Goal: Communication & Community: Answer question/provide support

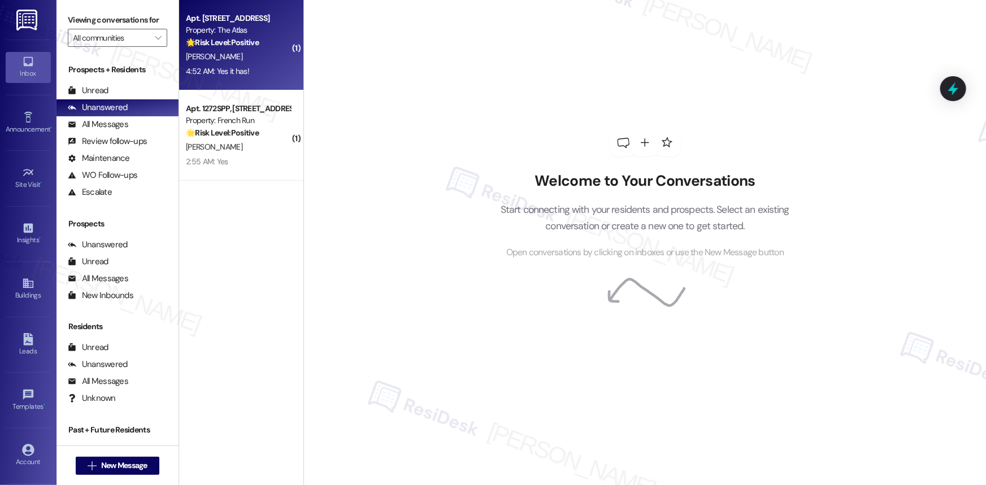
click at [219, 31] on div "Property: The Atlas" at bounding box center [238, 30] width 105 height 12
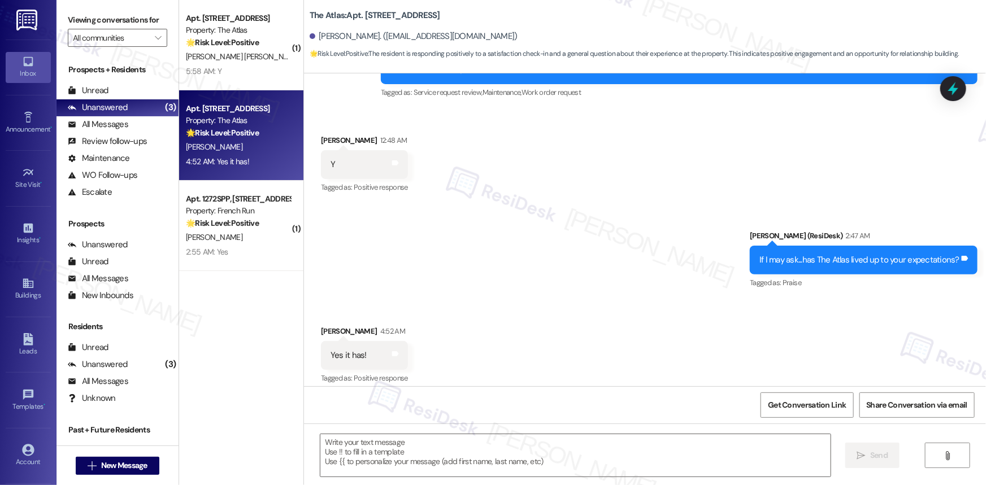
scroll to position [367, 0]
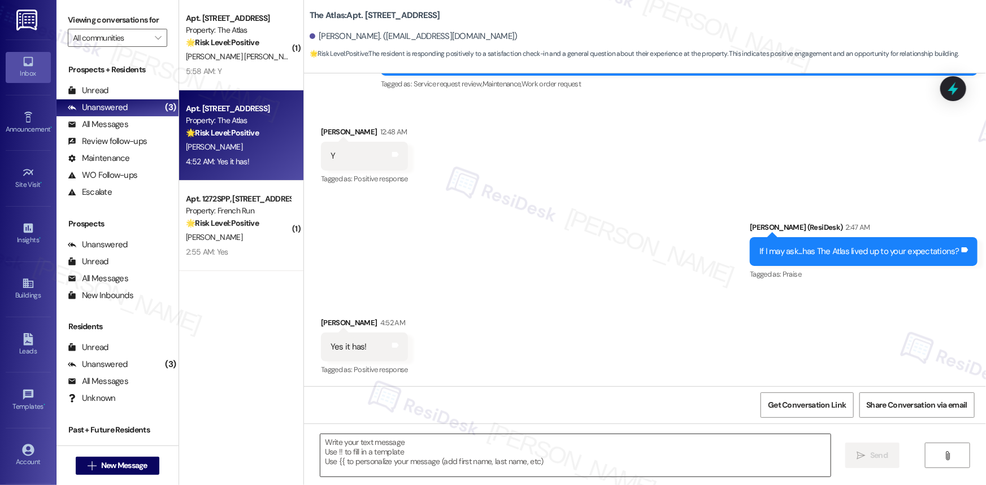
click at [379, 463] on textarea at bounding box center [575, 456] width 510 height 42
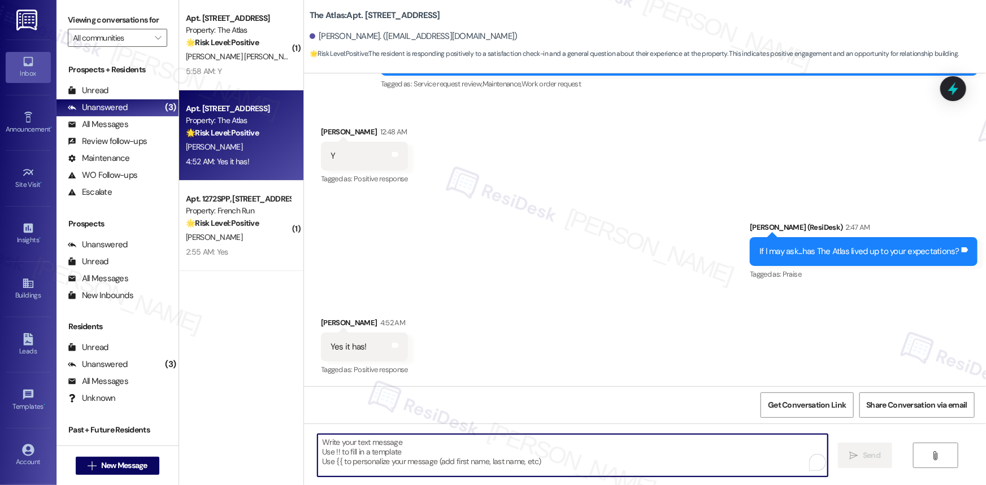
click at [430, 455] on textarea "To enrich screen reader interactions, please activate Accessibility in Grammarl…" at bounding box center [573, 456] width 510 height 42
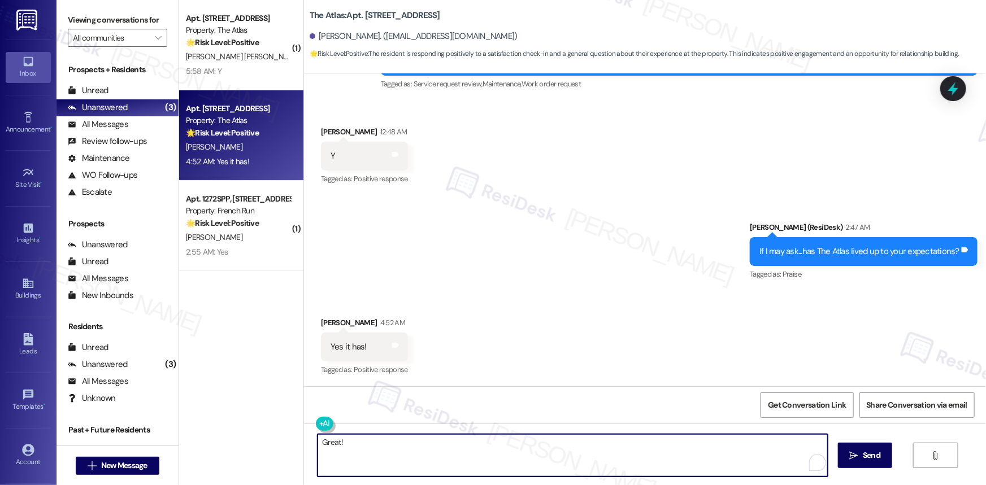
paste textarea "Could I ask a quick favor? If you don’t mind, would you be willing to share you…"
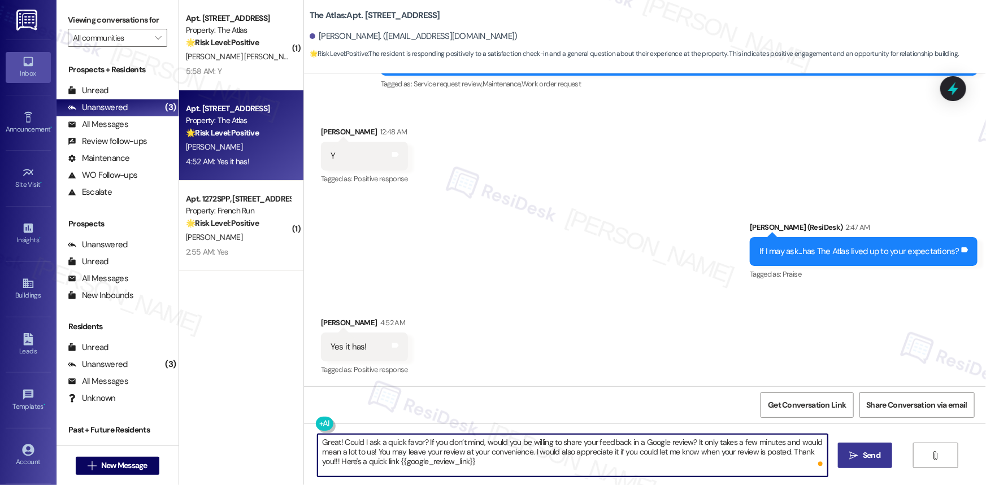
type textarea "Great! Could I ask a quick favor? If you don’t mind, would you be willing to sh…"
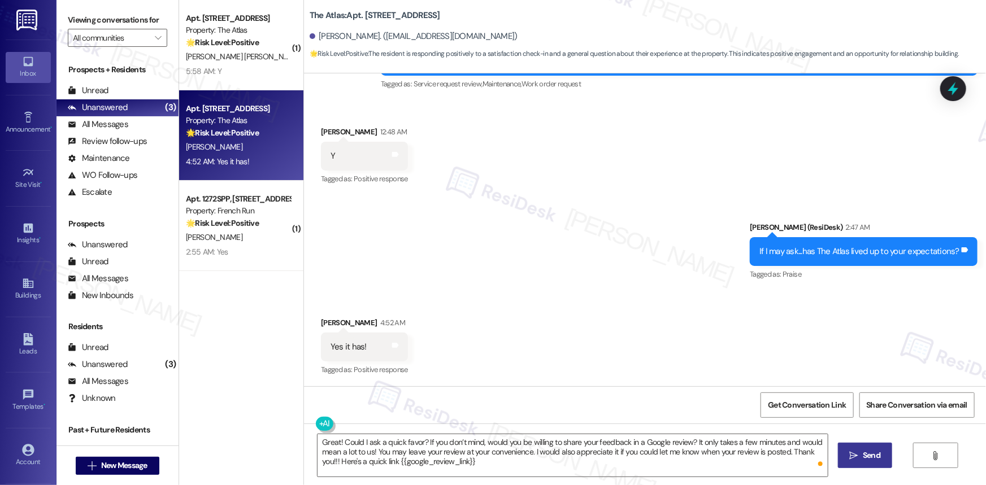
click at [868, 456] on span "Send" at bounding box center [872, 456] width 18 height 12
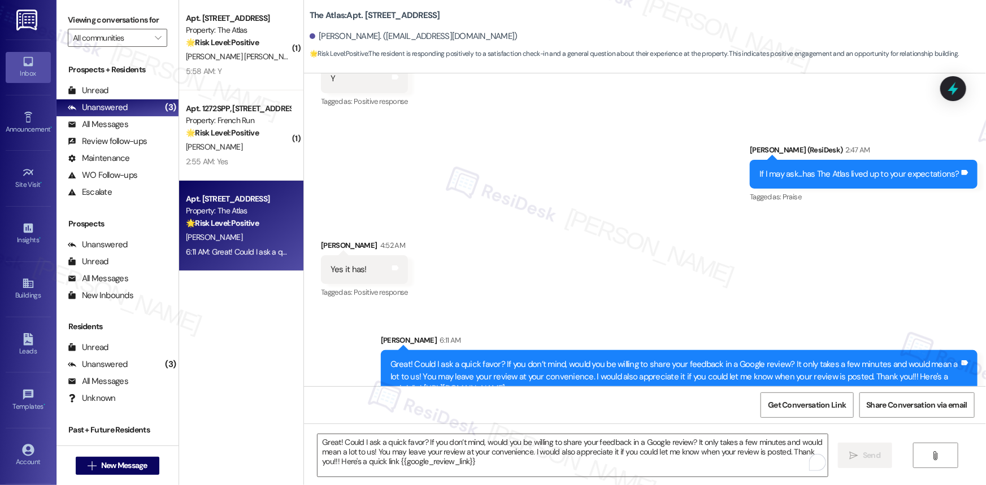
scroll to position [470, 0]
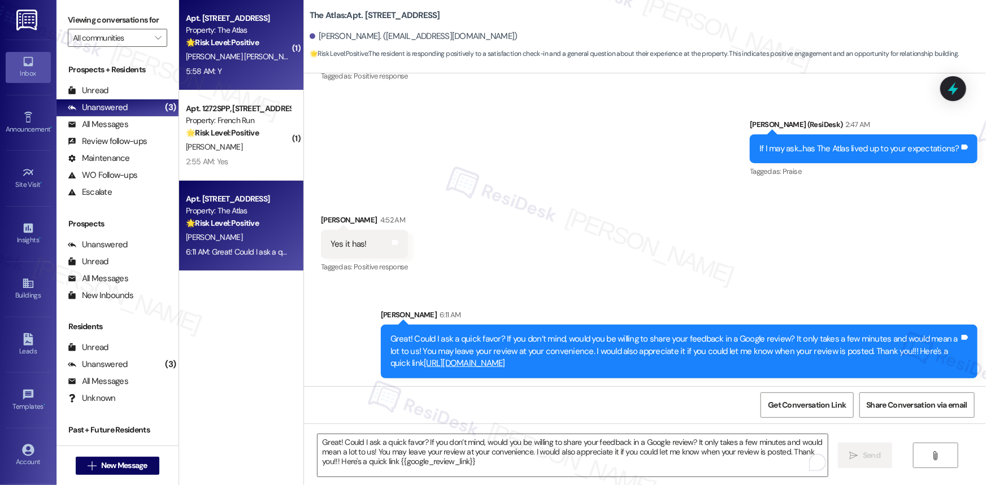
click at [244, 44] on strong "🌟 Risk Level: Positive" at bounding box center [222, 42] width 73 height 10
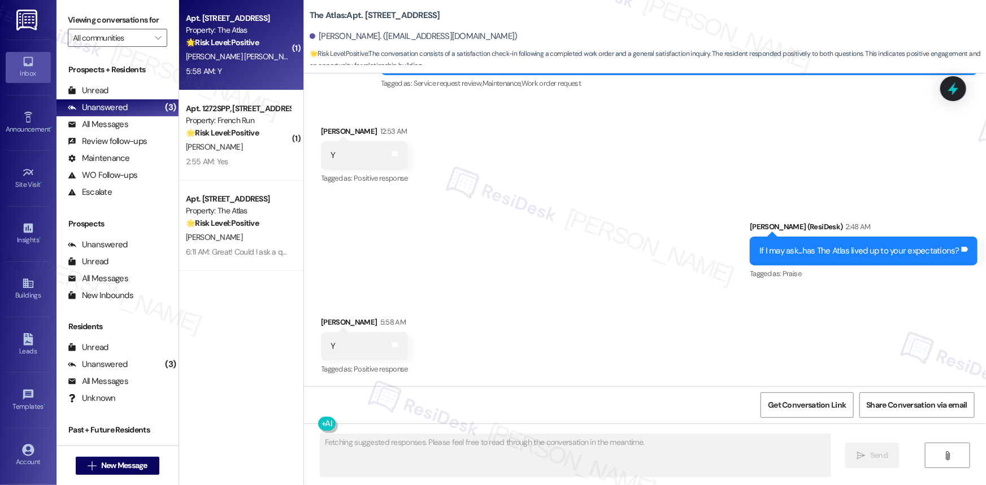
scroll to position [156, 0]
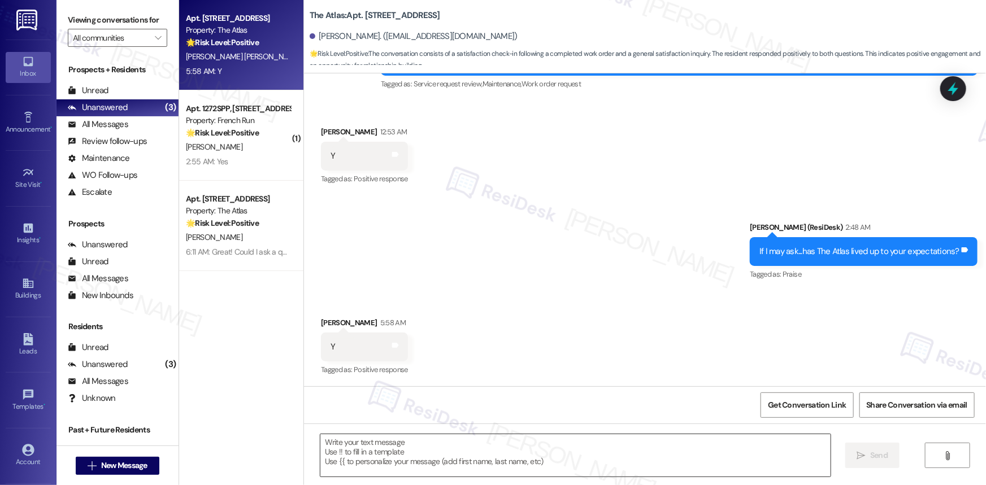
click at [499, 457] on textarea at bounding box center [575, 456] width 510 height 42
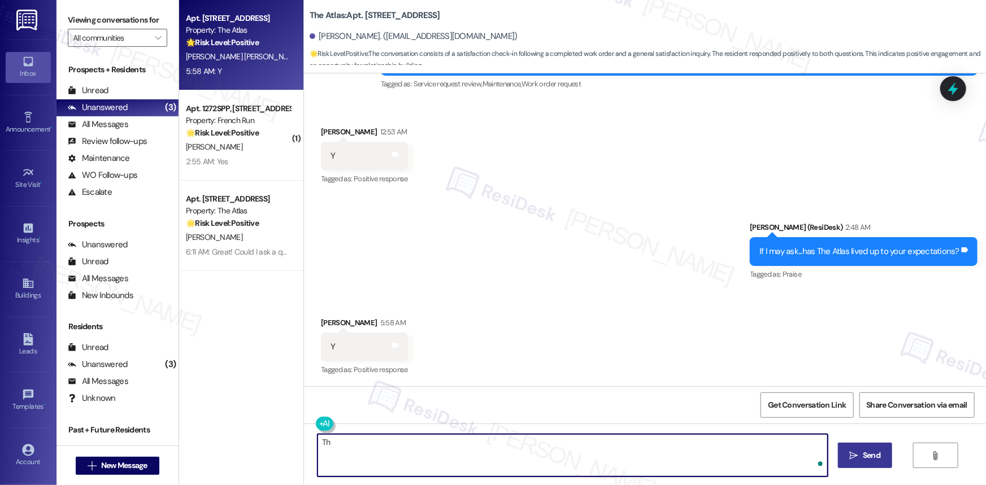
type textarea "T"
paste textarea "Could I ask a quick favor? If you don’t mind, would you be willing to share you…"
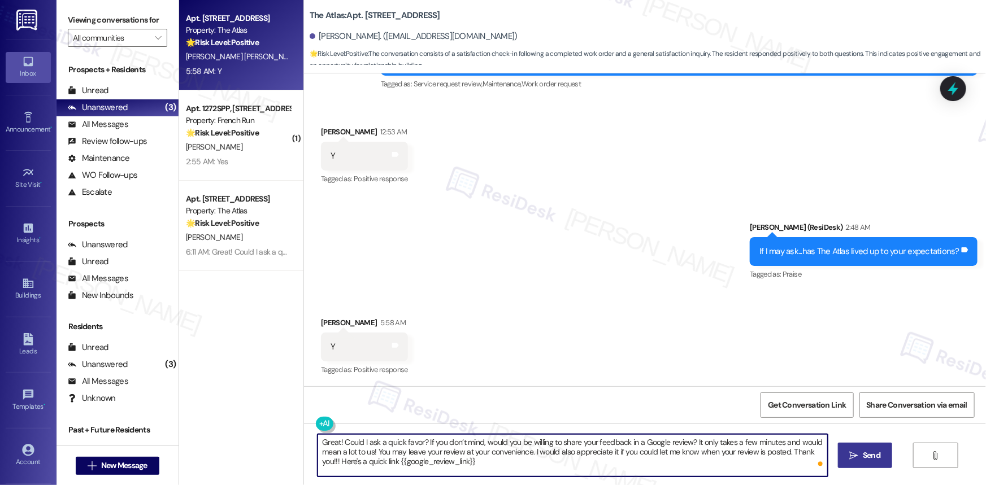
type textarea "Great! Could I ask a quick favor? If you don’t mind, would you be willing to sh…"
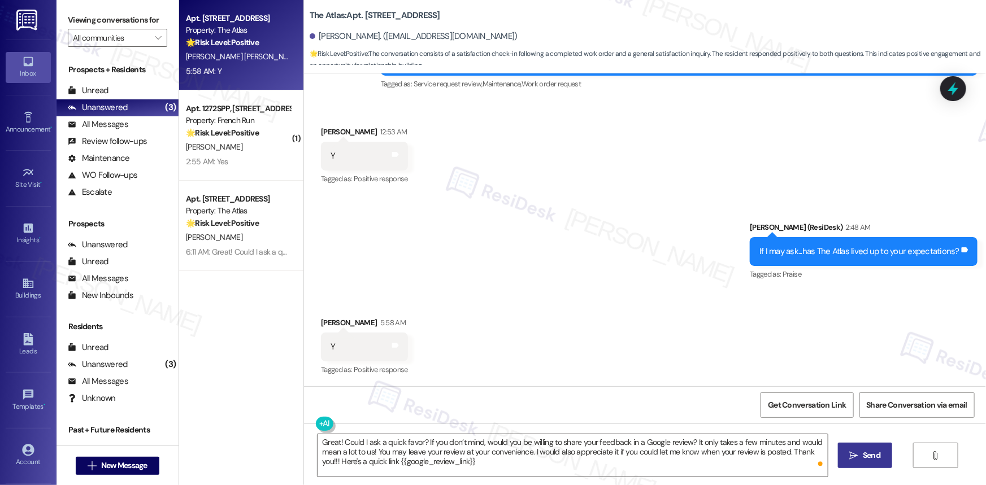
click at [863, 452] on span "Send" at bounding box center [872, 456] width 18 height 12
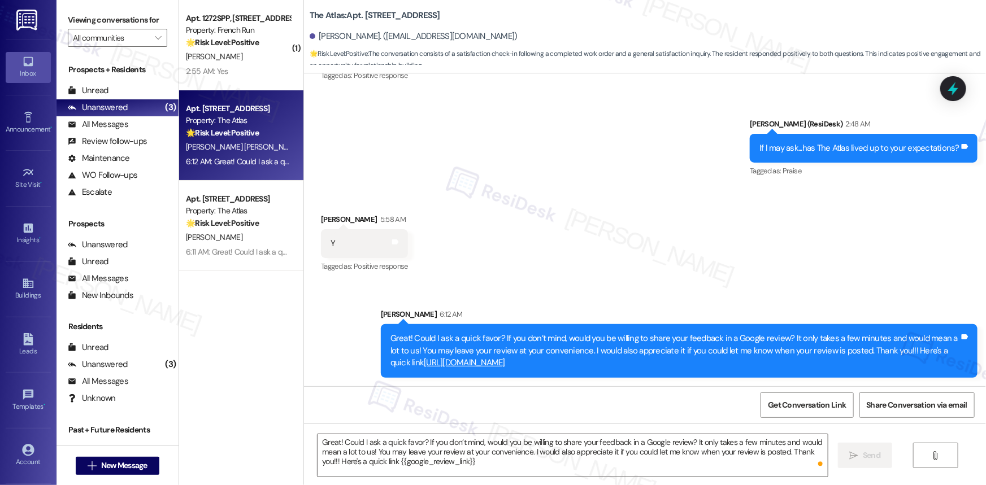
click at [230, 222] on strong "🌟 Risk Level: Positive" at bounding box center [222, 223] width 73 height 10
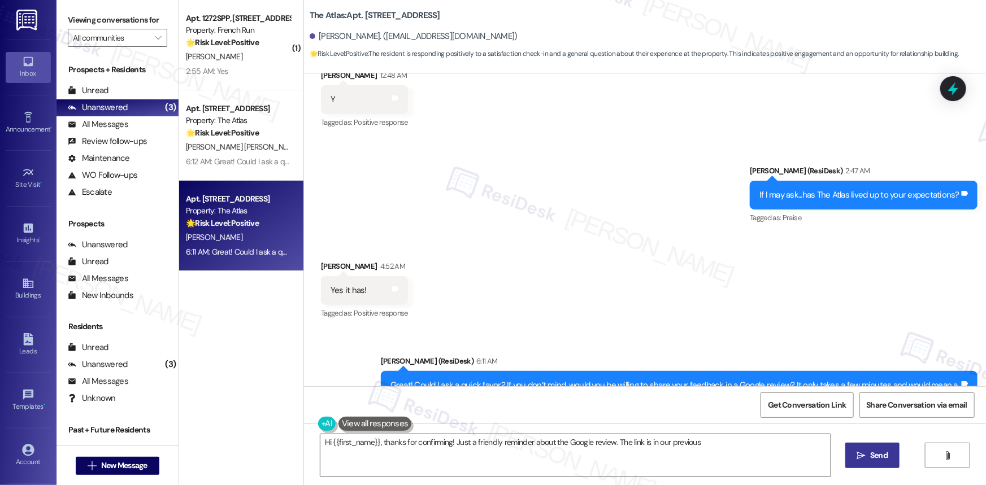
scroll to position [511, 0]
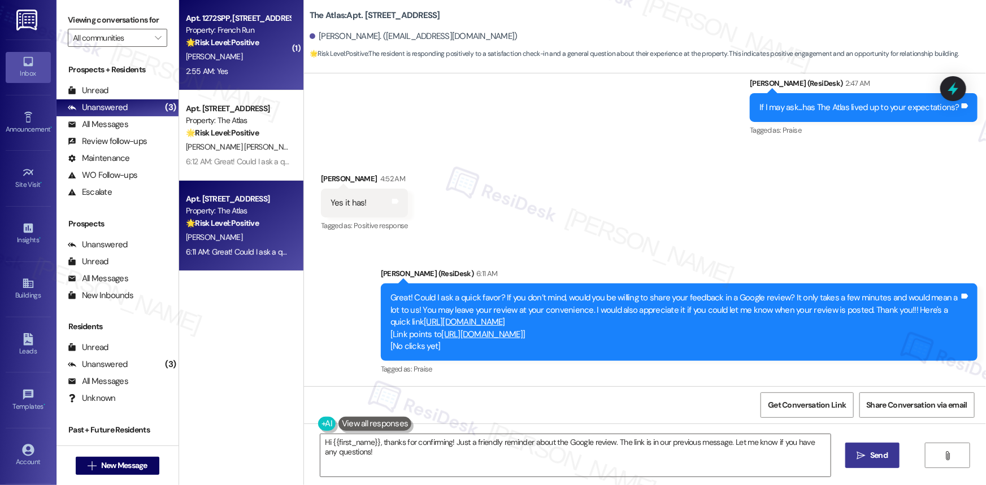
click at [231, 61] on div "[PERSON_NAME]" at bounding box center [238, 57] width 107 height 14
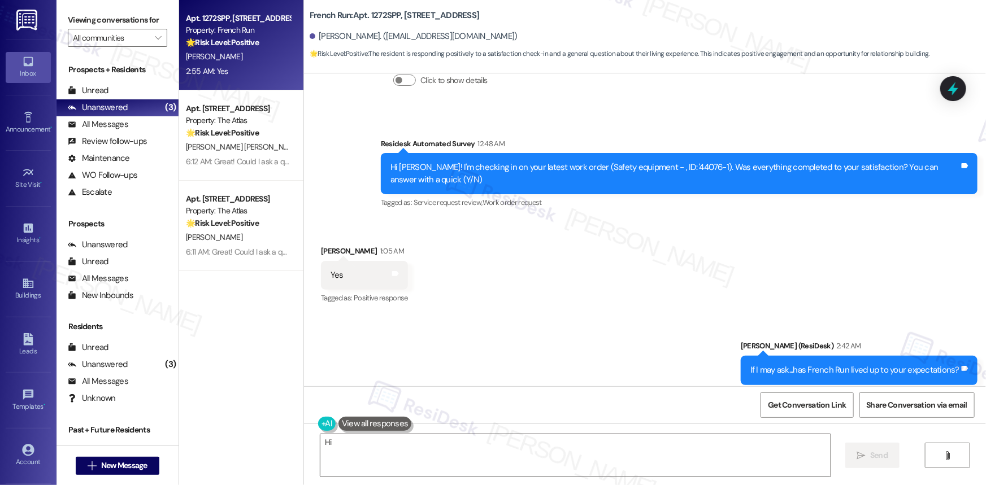
scroll to position [15311, 0]
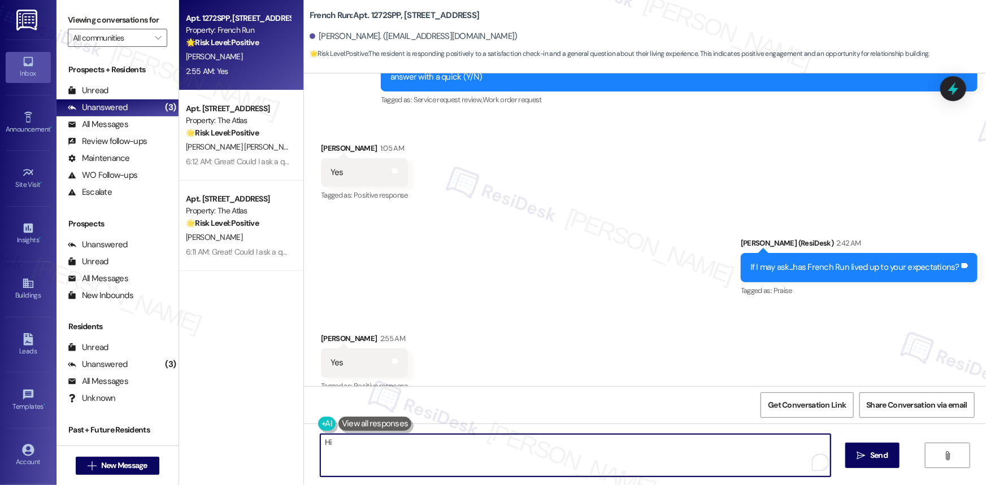
click at [424, 452] on textarea "Hi {{first_name}}, I understand you've lost your front key. Please call emergen…" at bounding box center [575, 456] width 510 height 42
click at [423, 452] on textarea "Hi {{first_name}}, I understand you've lost your front key. Please call emergen…" at bounding box center [575, 456] width 510 height 42
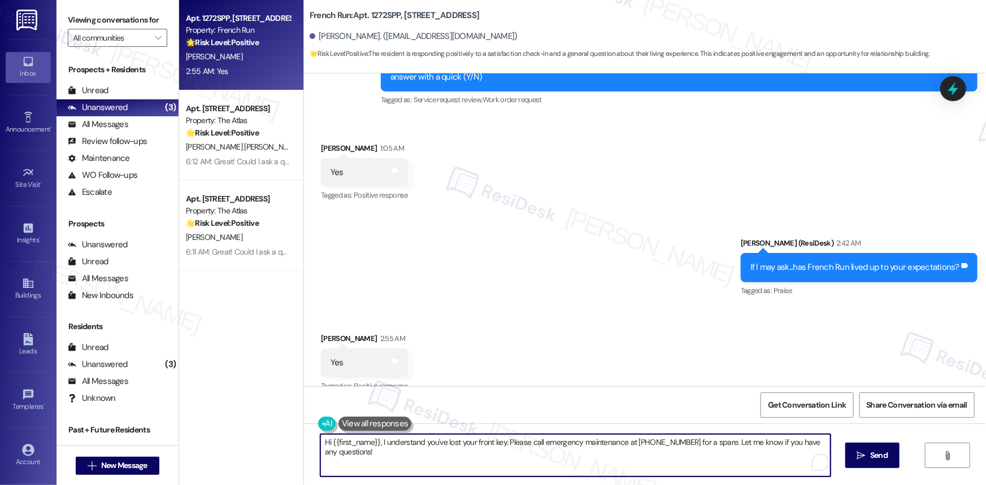
paste textarea "Could I ask a quick favor? If you don’t mind, would you be willing to share you…"
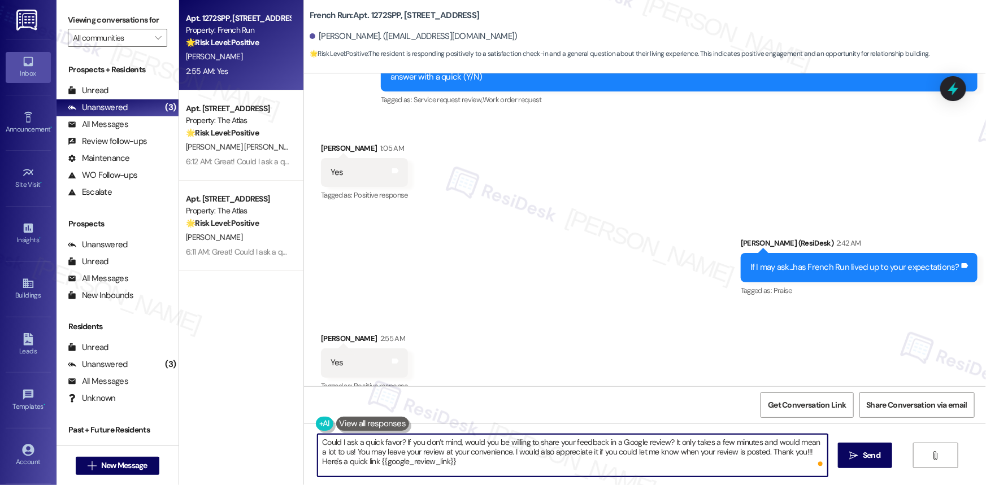
click at [318, 441] on textarea "Could I ask a quick favor? If you don’t mind, would you be willing to share you…" at bounding box center [573, 456] width 510 height 42
type textarea "Great! Could I ask a quick favor? If you don’t mind, would you be willing to sh…"
click at [881, 448] on button " Send" at bounding box center [865, 455] width 55 height 25
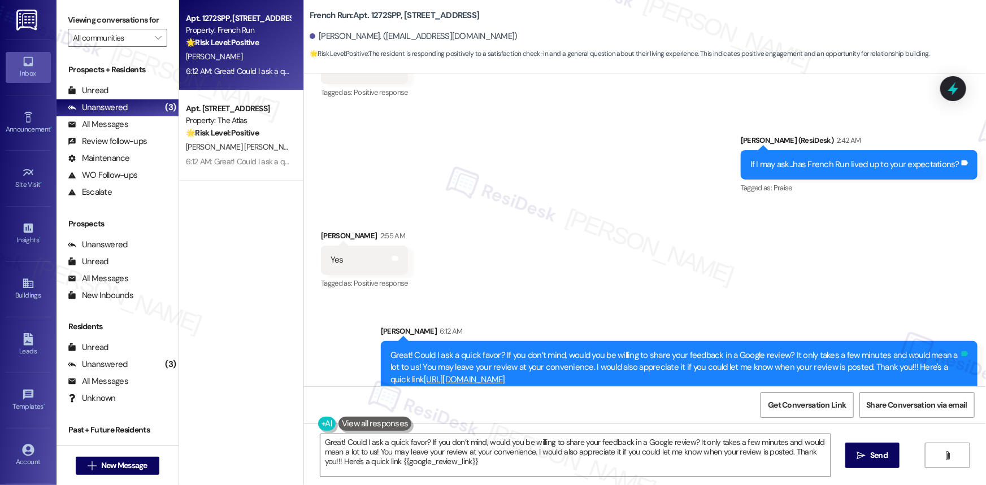
scroll to position [15414, 0]
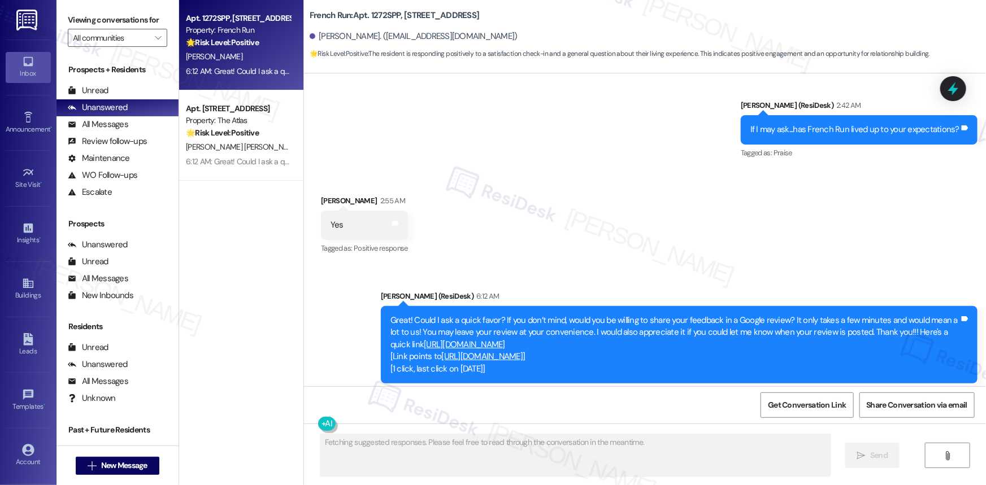
scroll to position [15454, 0]
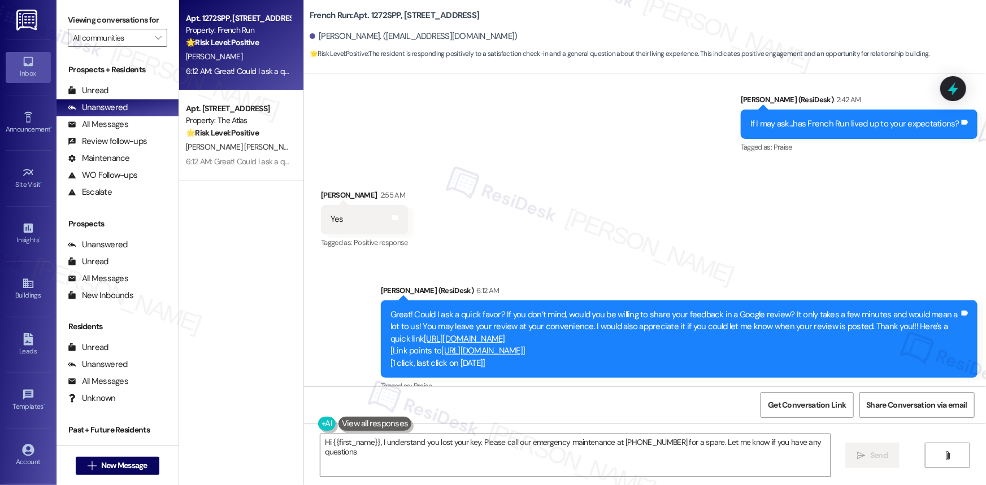
type textarea "Hi {{first_name}}, I understand you lost your key. Please call our emergency ma…"
